Goal: Transaction & Acquisition: Purchase product/service

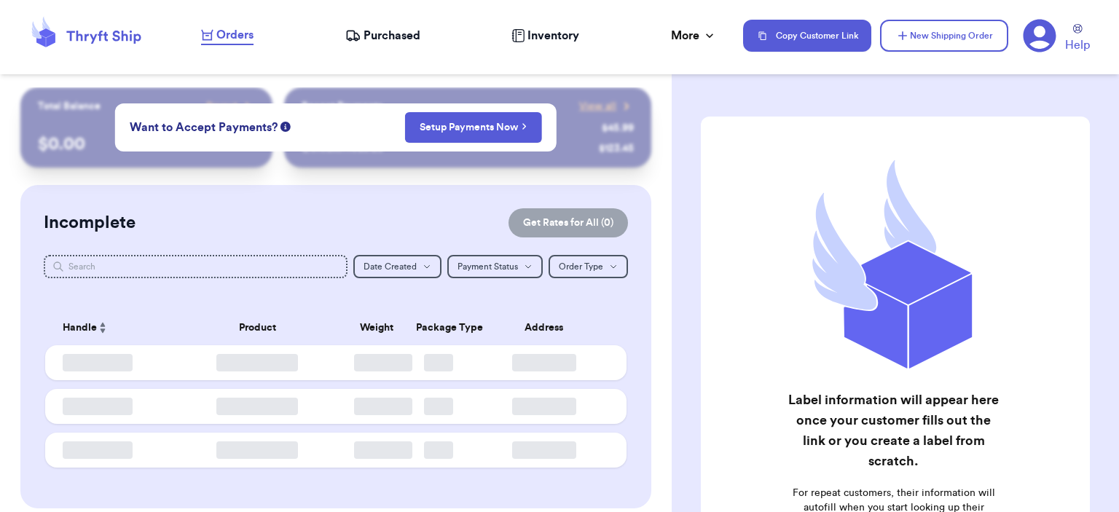
checkbox input "false"
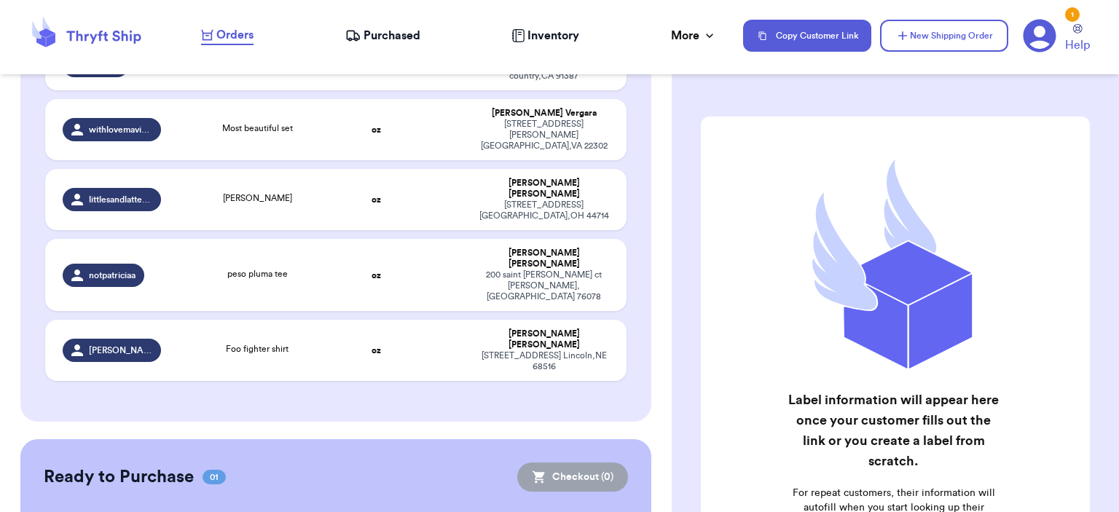
scroll to position [480, 0]
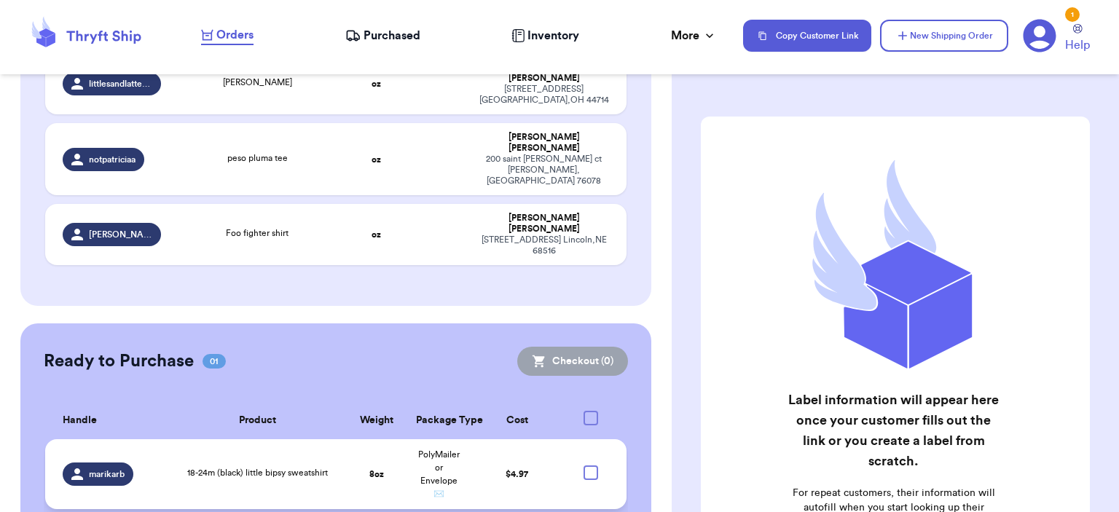
click at [584, 466] on div at bounding box center [591, 473] width 15 height 15
click at [590, 465] on input "checkbox" at bounding box center [590, 465] width 1 height 1
checkbox input "true"
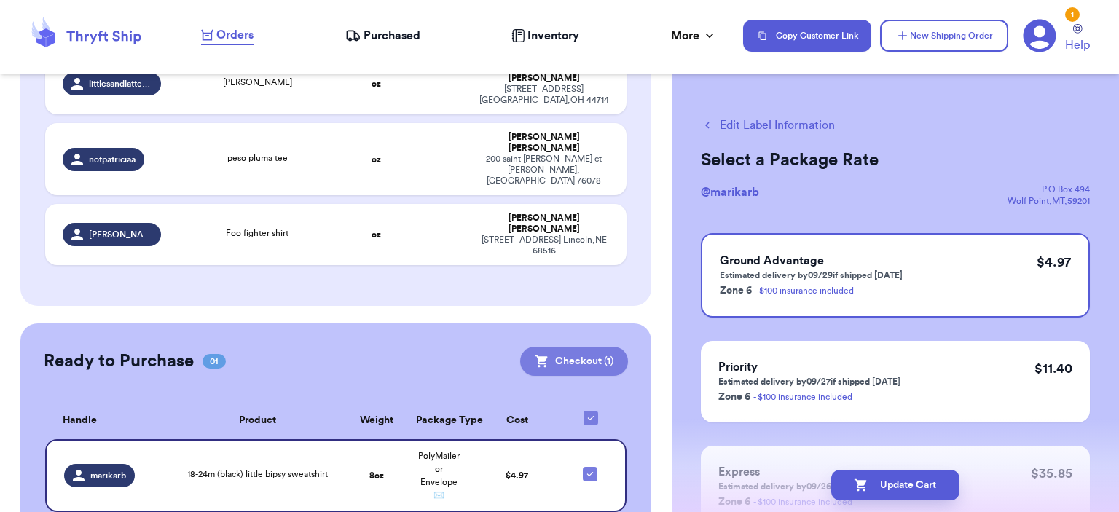
click at [571, 347] on button "Checkout ( 1 )" at bounding box center [574, 361] width 108 height 29
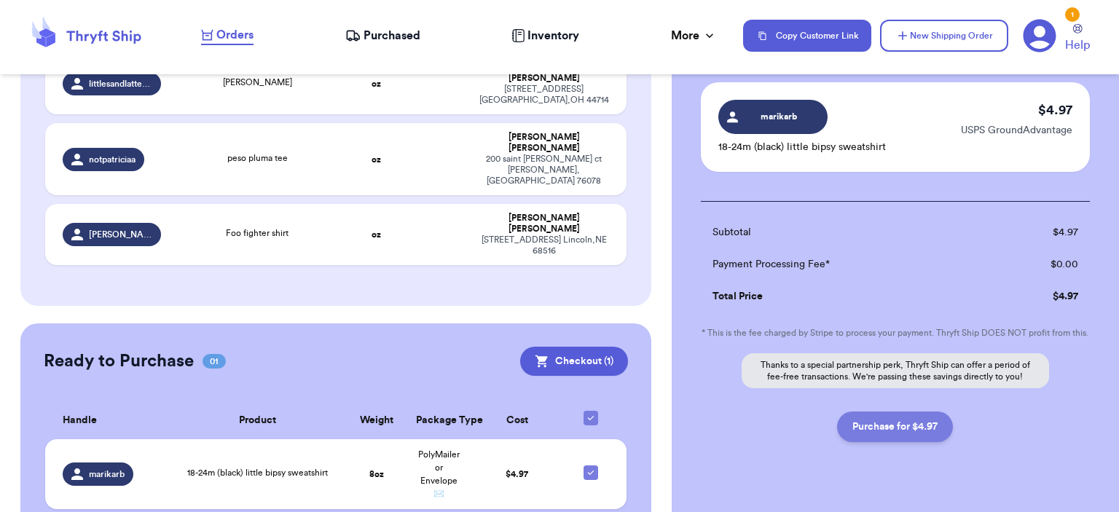
scroll to position [142, 0]
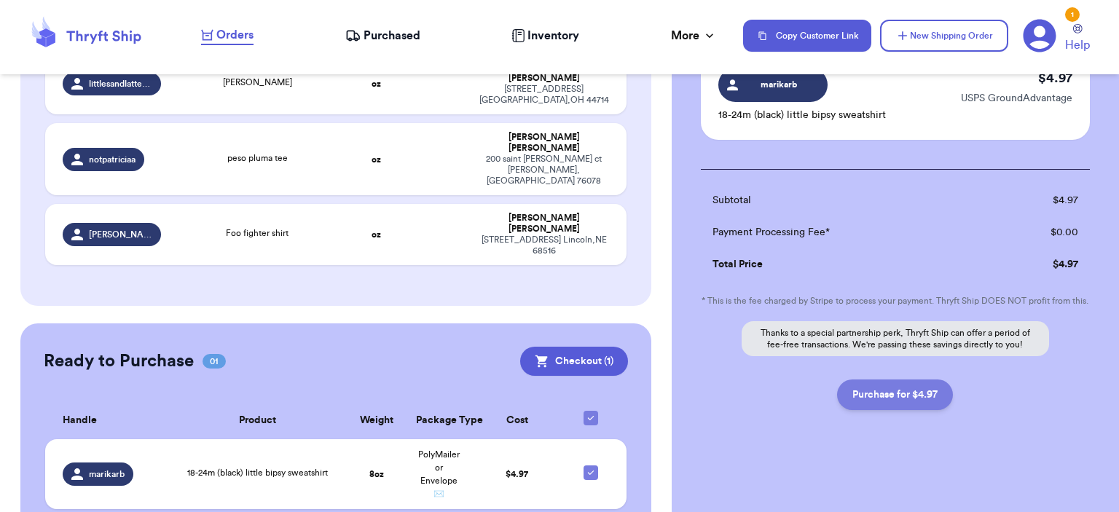
click at [877, 402] on button "Purchase for $4.97" at bounding box center [895, 395] width 116 height 31
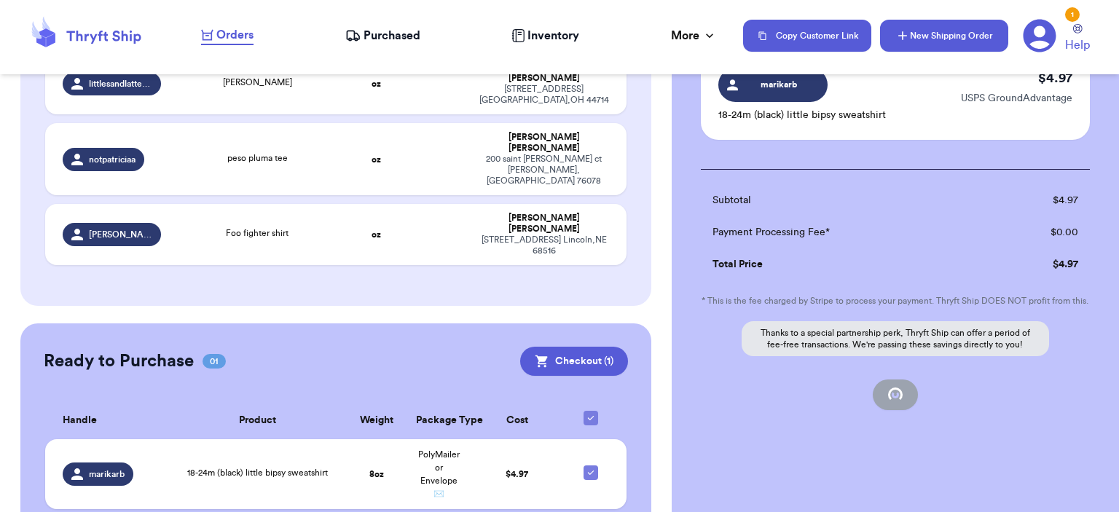
checkbox input "false"
checkbox input "true"
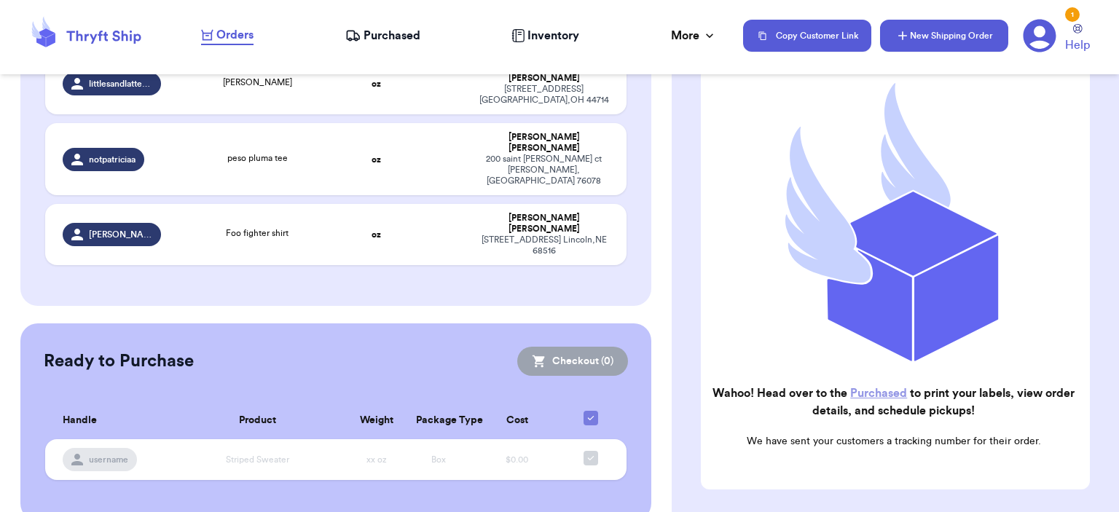
scroll to position [451, 0]
